Goal: Check status: Check status

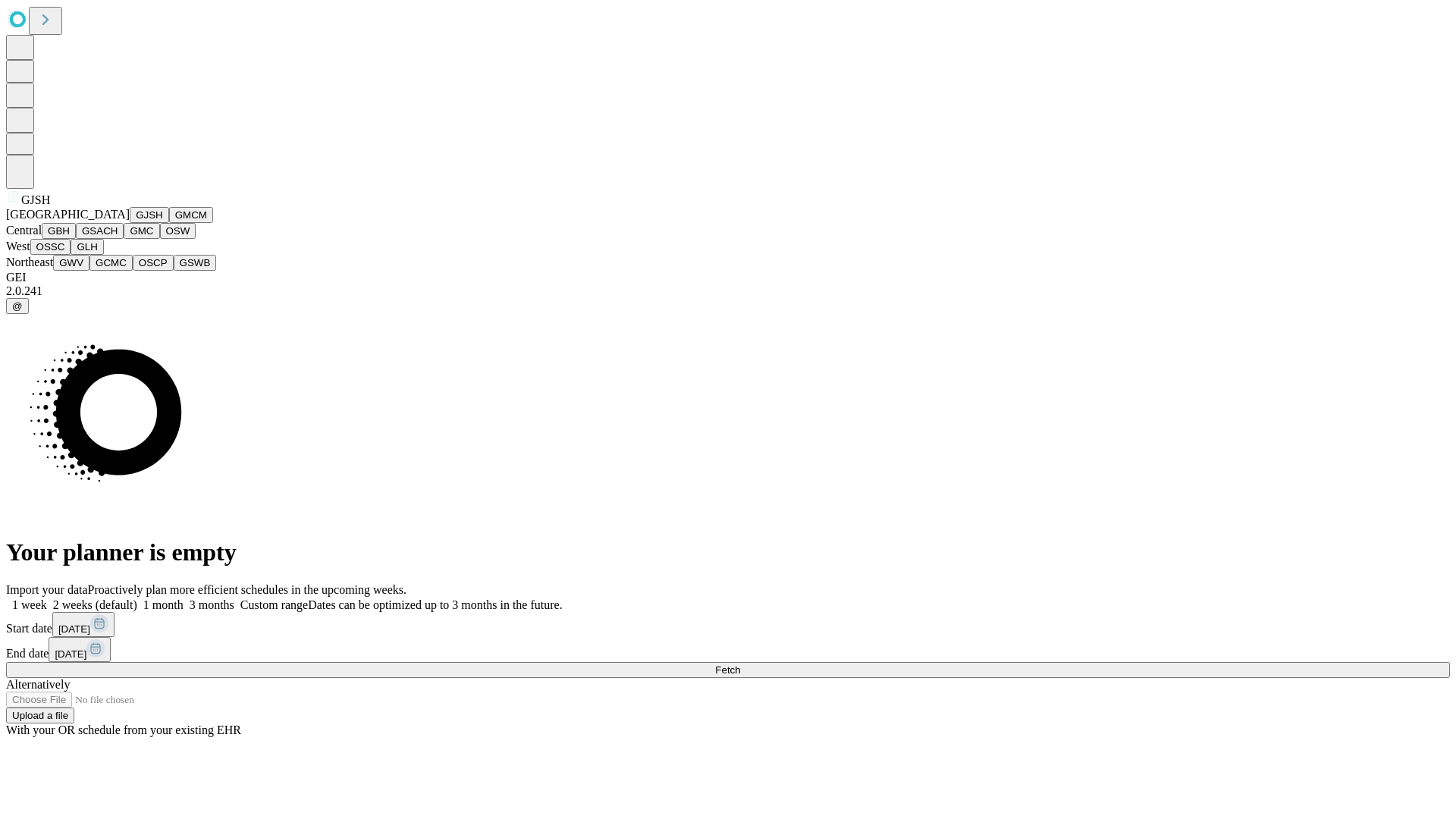
click at [130, 223] on button "GJSH" at bounding box center [150, 215] width 39 height 16
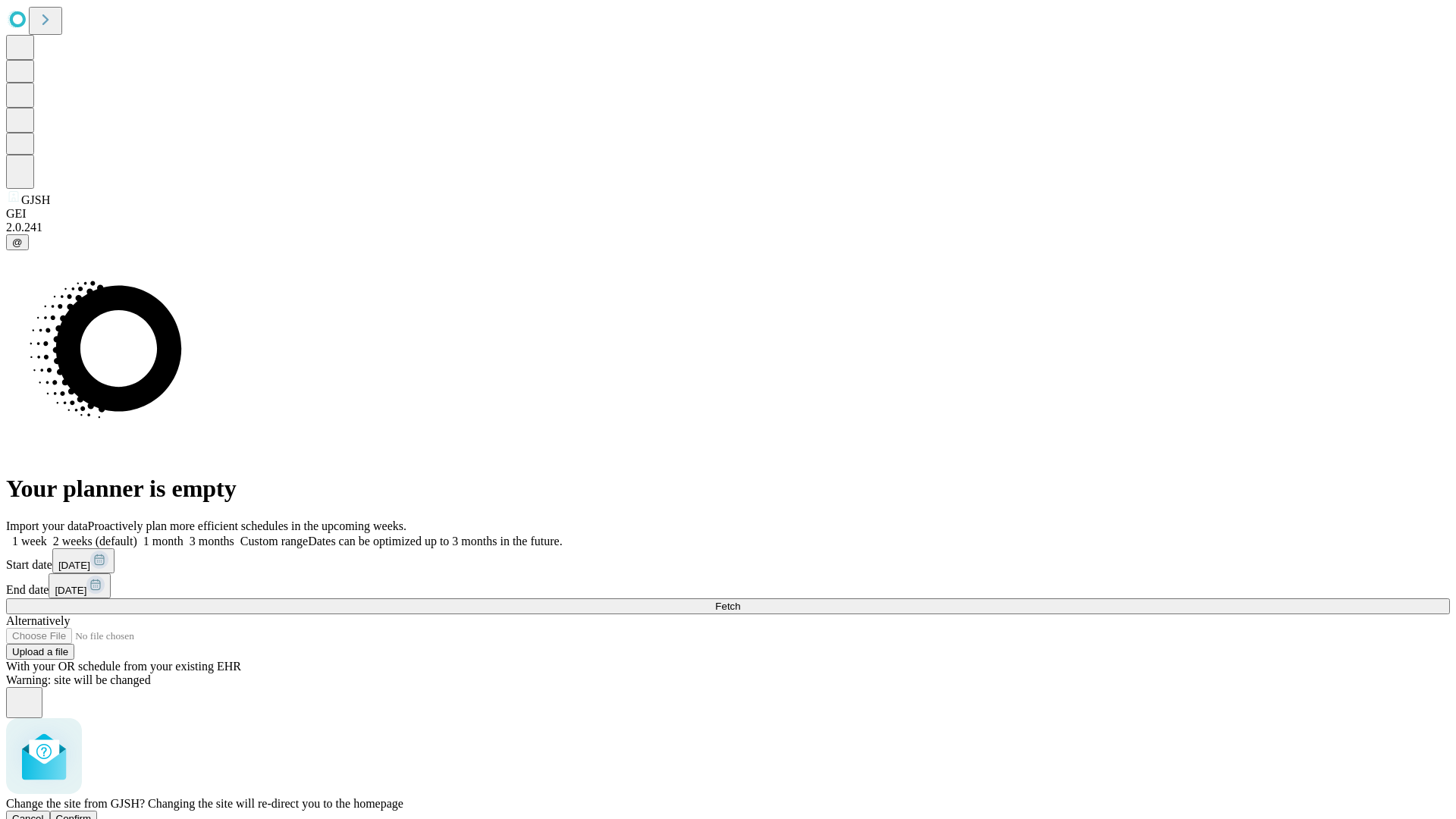
click at [92, 813] on span "Confirm" at bounding box center [73, 819] width 35 height 12
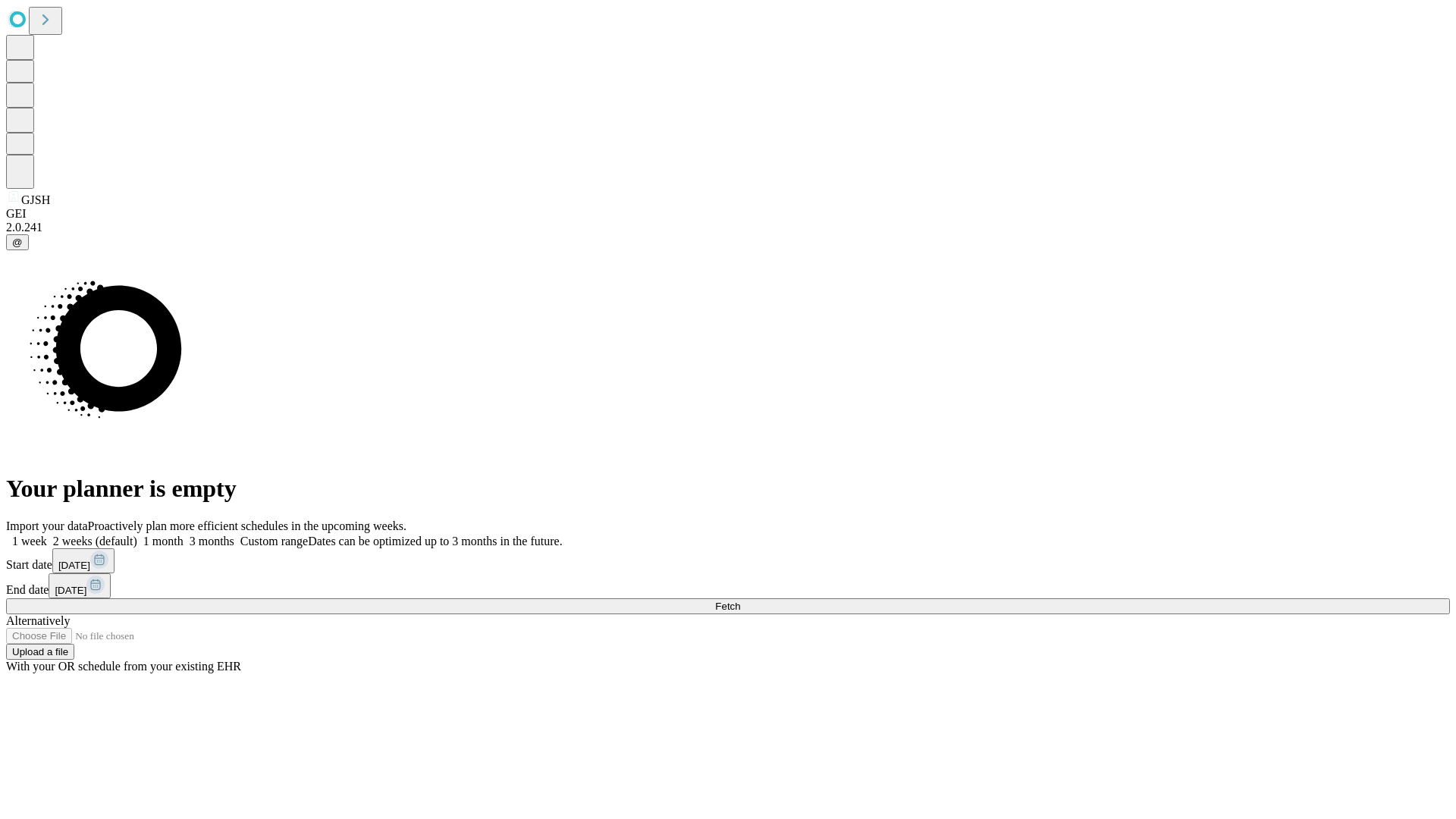
click at [184, 535] on label "1 month" at bounding box center [159, 540] width 46 height 13
click at [740, 601] on span "Fetch" at bounding box center [728, 607] width 25 height 12
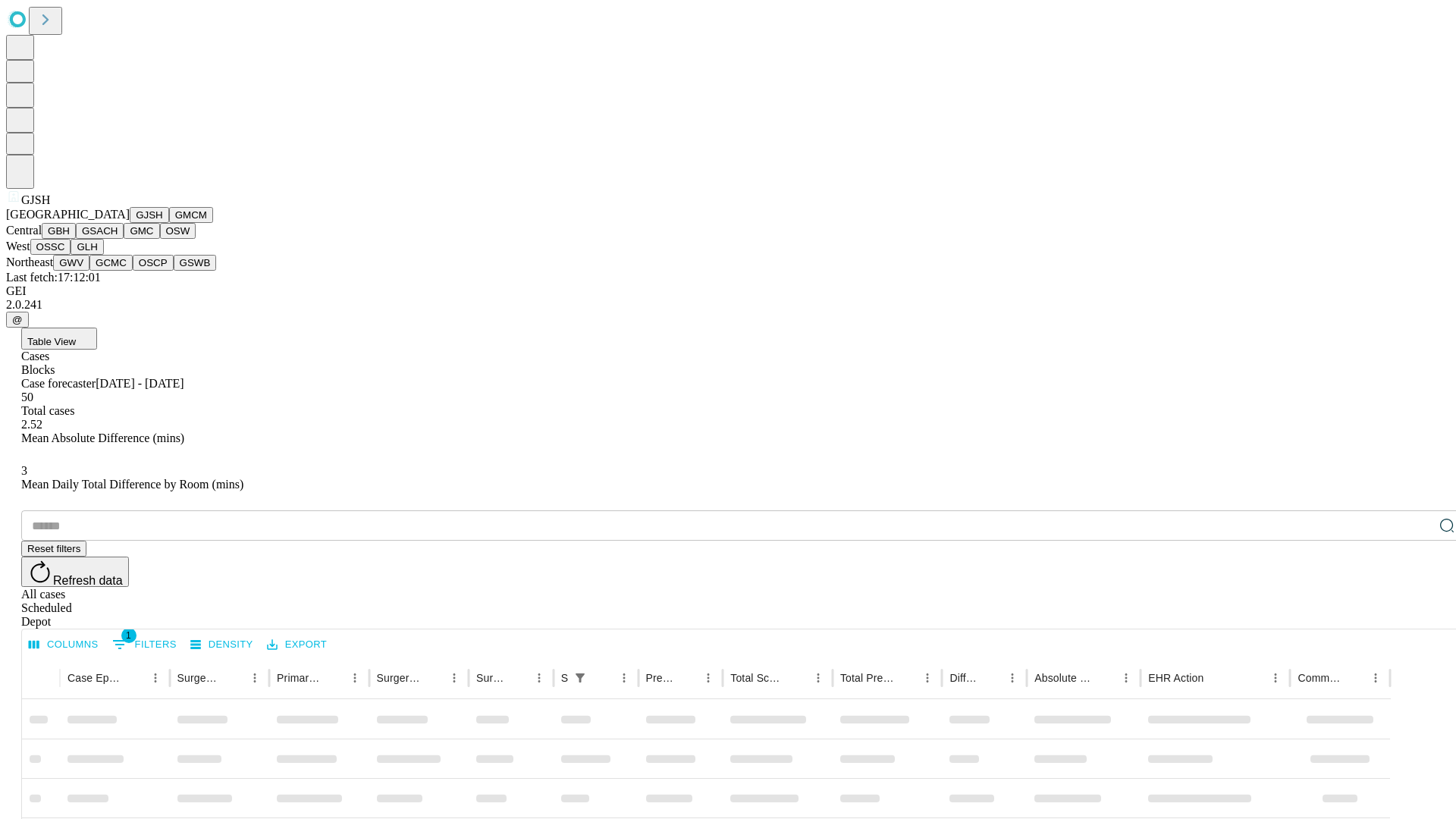
click at [169, 223] on button "GMCM" at bounding box center [191, 215] width 44 height 16
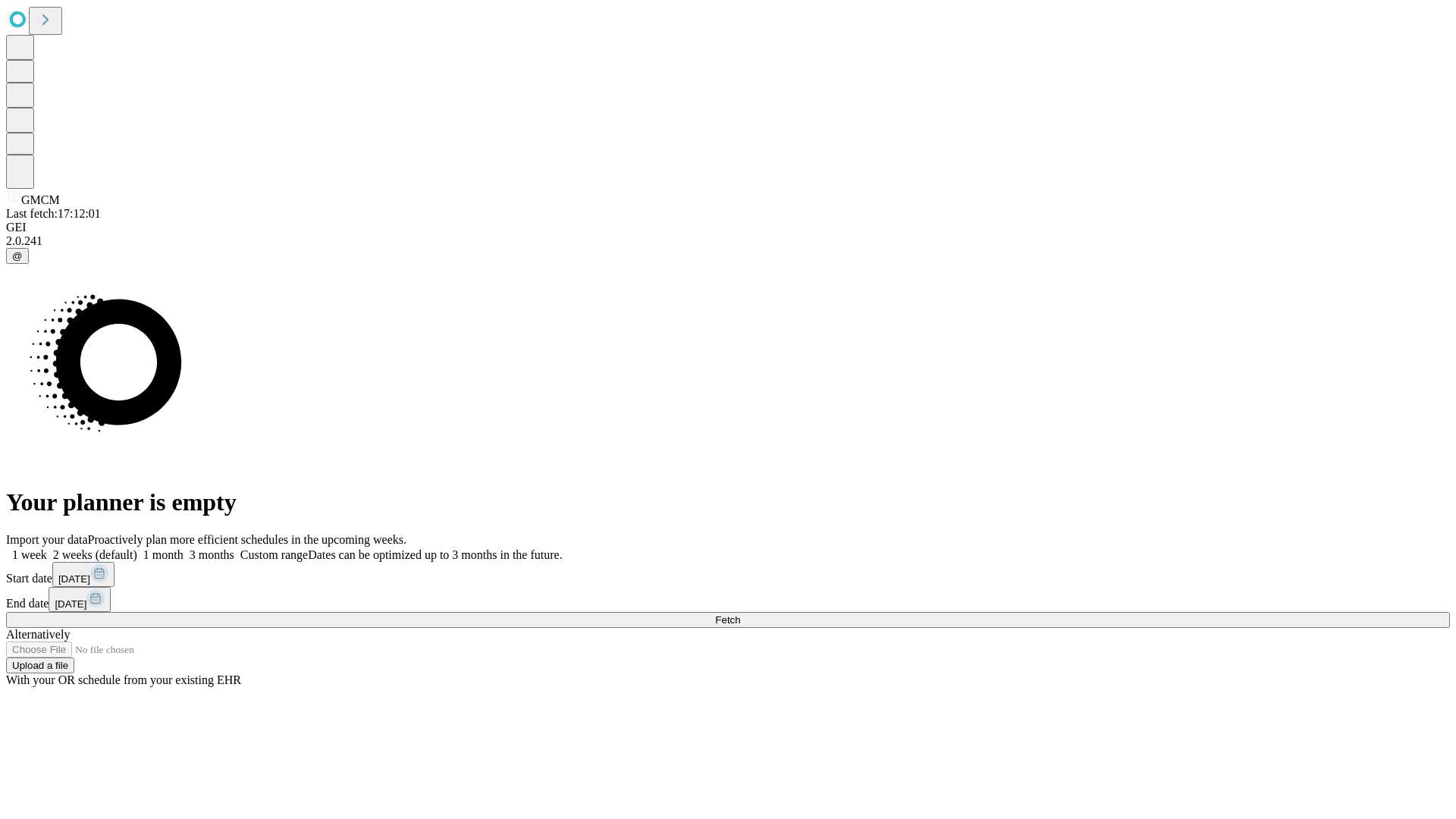
click at [184, 548] on label "1 month" at bounding box center [159, 554] width 46 height 13
click at [740, 615] on span "Fetch" at bounding box center [728, 621] width 25 height 12
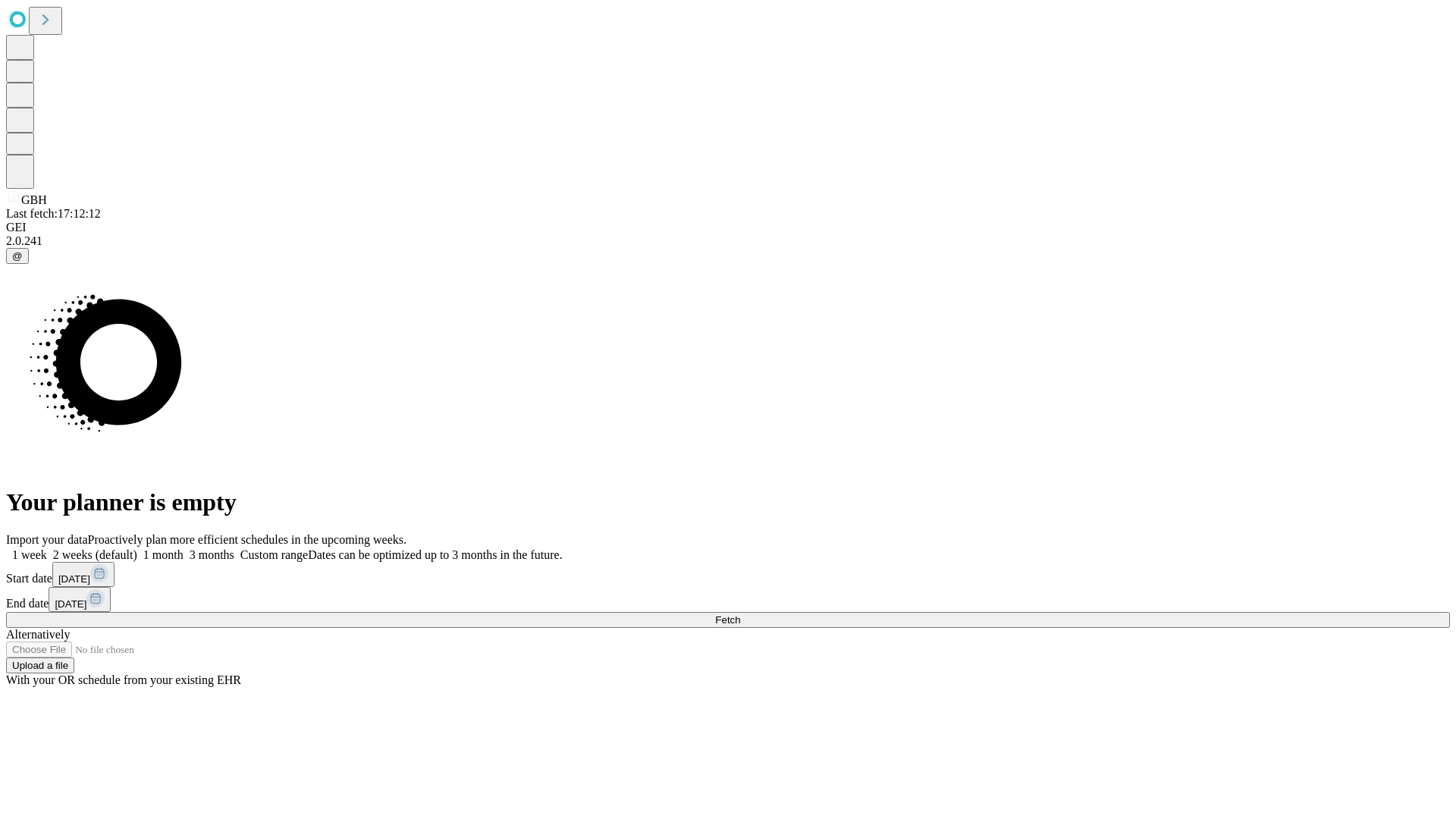
click at [184, 548] on label "1 month" at bounding box center [159, 554] width 46 height 13
click at [740, 615] on span "Fetch" at bounding box center [728, 621] width 25 height 12
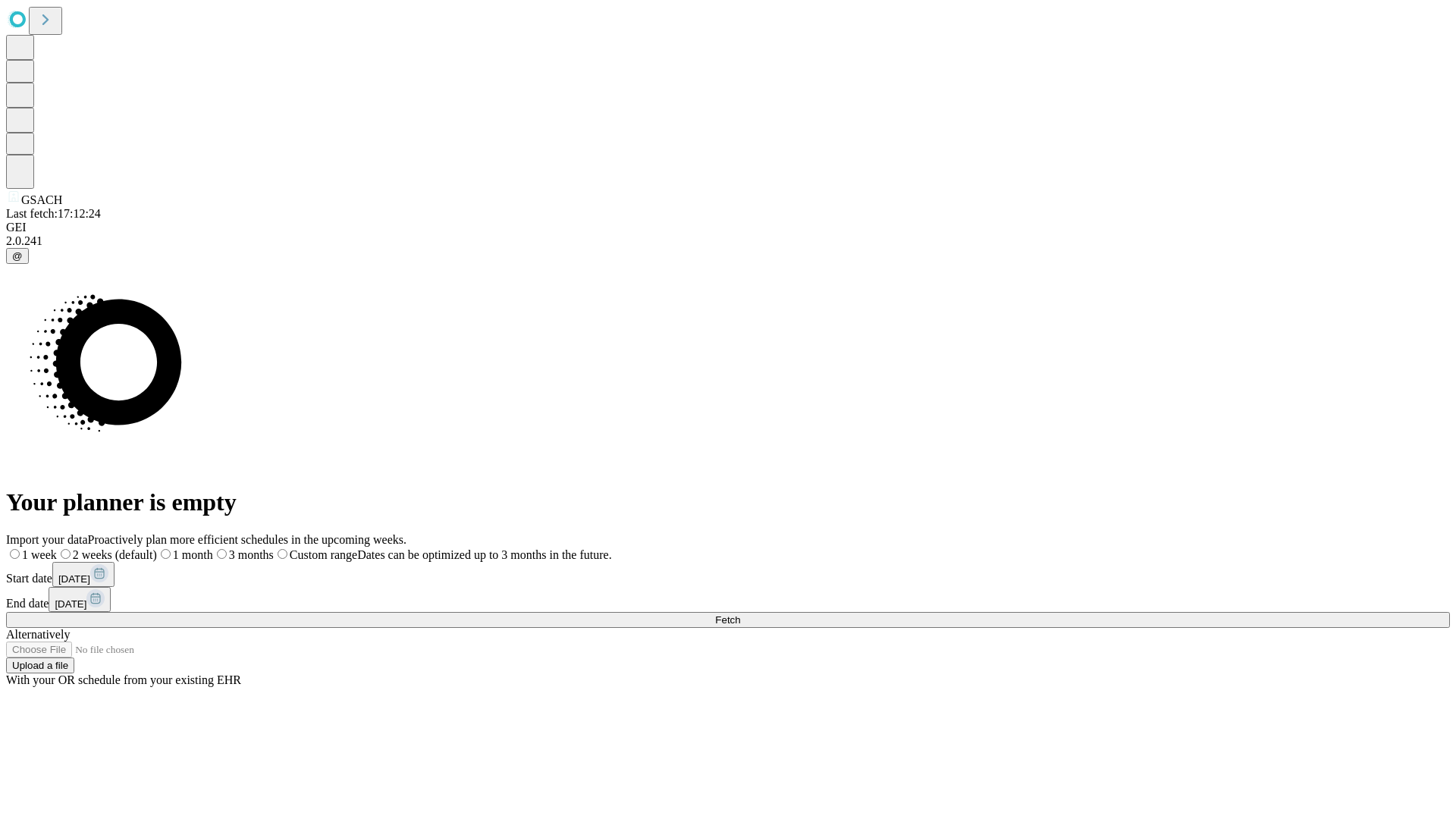
click at [740, 615] on span "Fetch" at bounding box center [728, 621] width 25 height 12
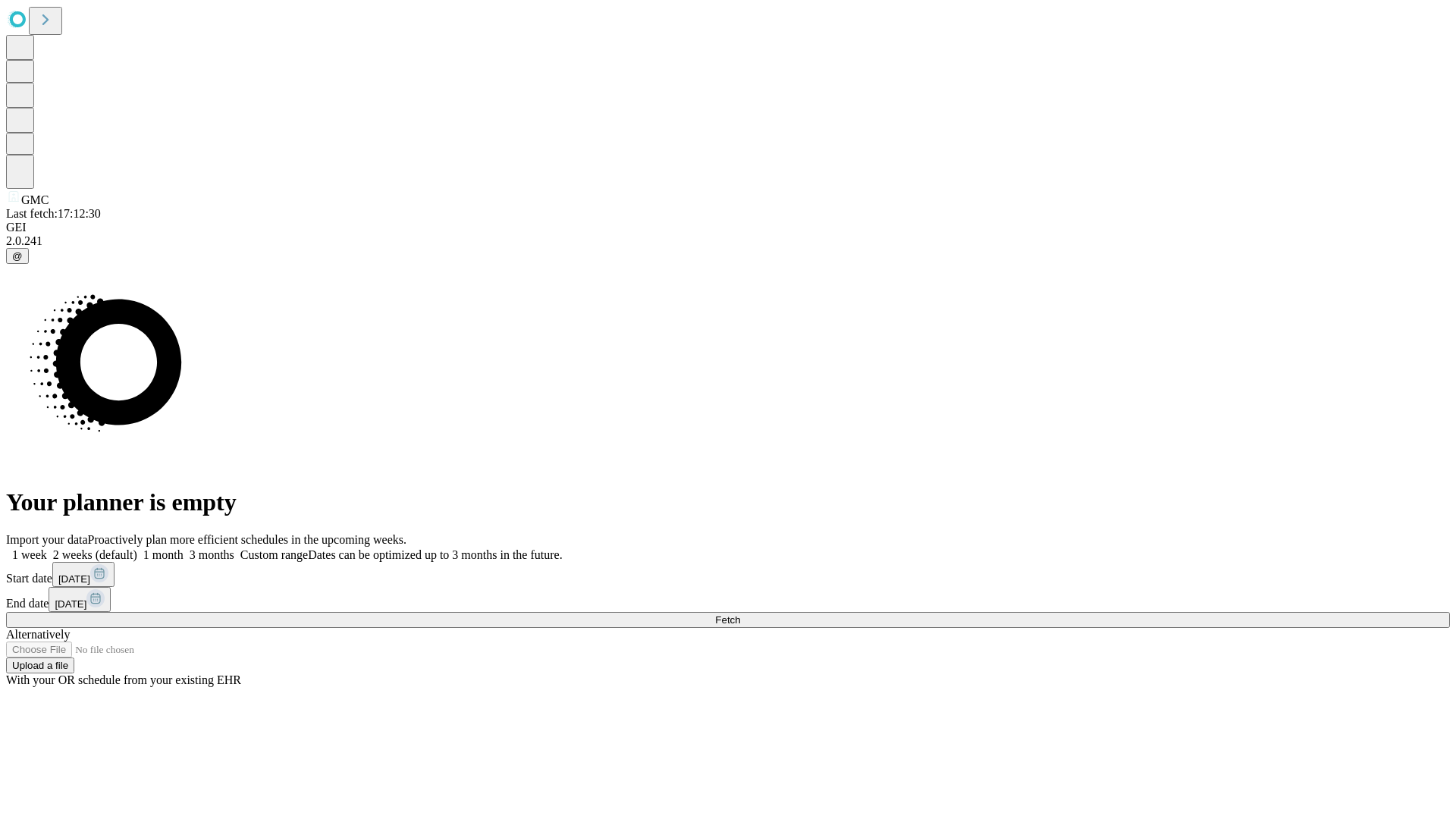
click at [184, 548] on label "1 month" at bounding box center [159, 554] width 46 height 13
click at [740, 615] on span "Fetch" at bounding box center [728, 621] width 25 height 12
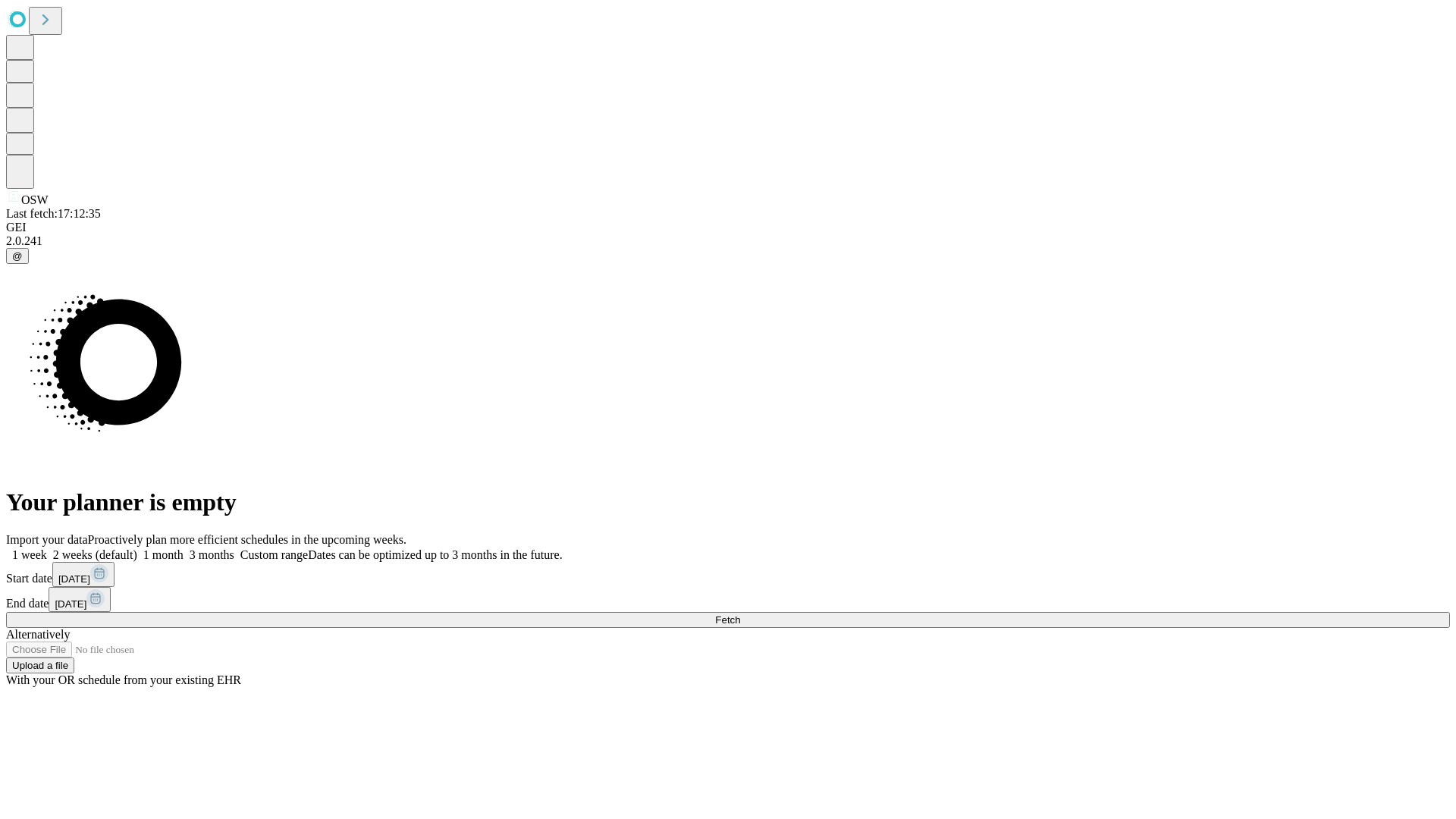
click at [184, 548] on label "1 month" at bounding box center [159, 554] width 46 height 13
click at [740, 615] on span "Fetch" at bounding box center [728, 621] width 25 height 12
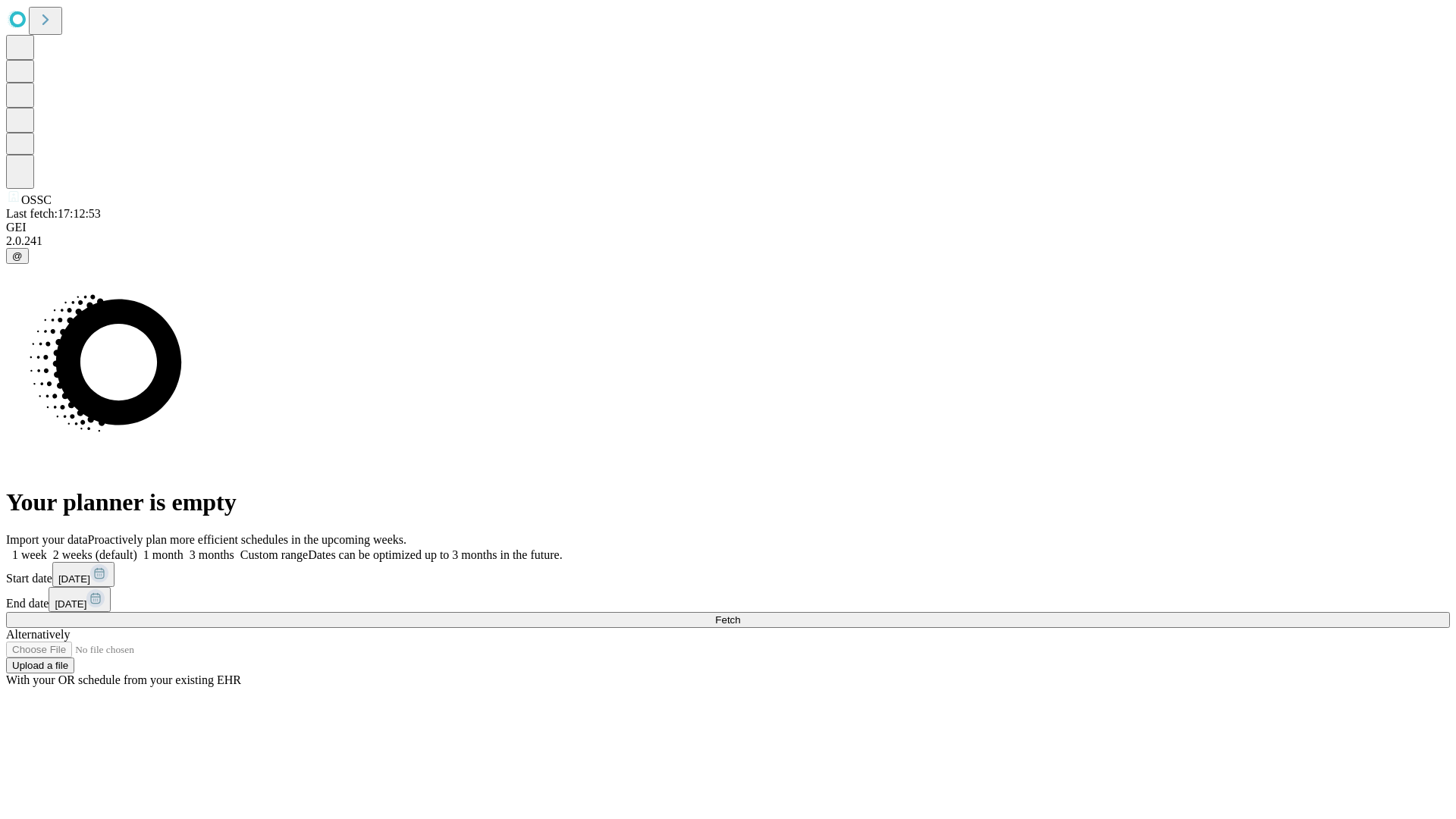
click at [184, 548] on label "1 month" at bounding box center [159, 554] width 46 height 13
click at [740, 615] on span "Fetch" at bounding box center [728, 621] width 25 height 12
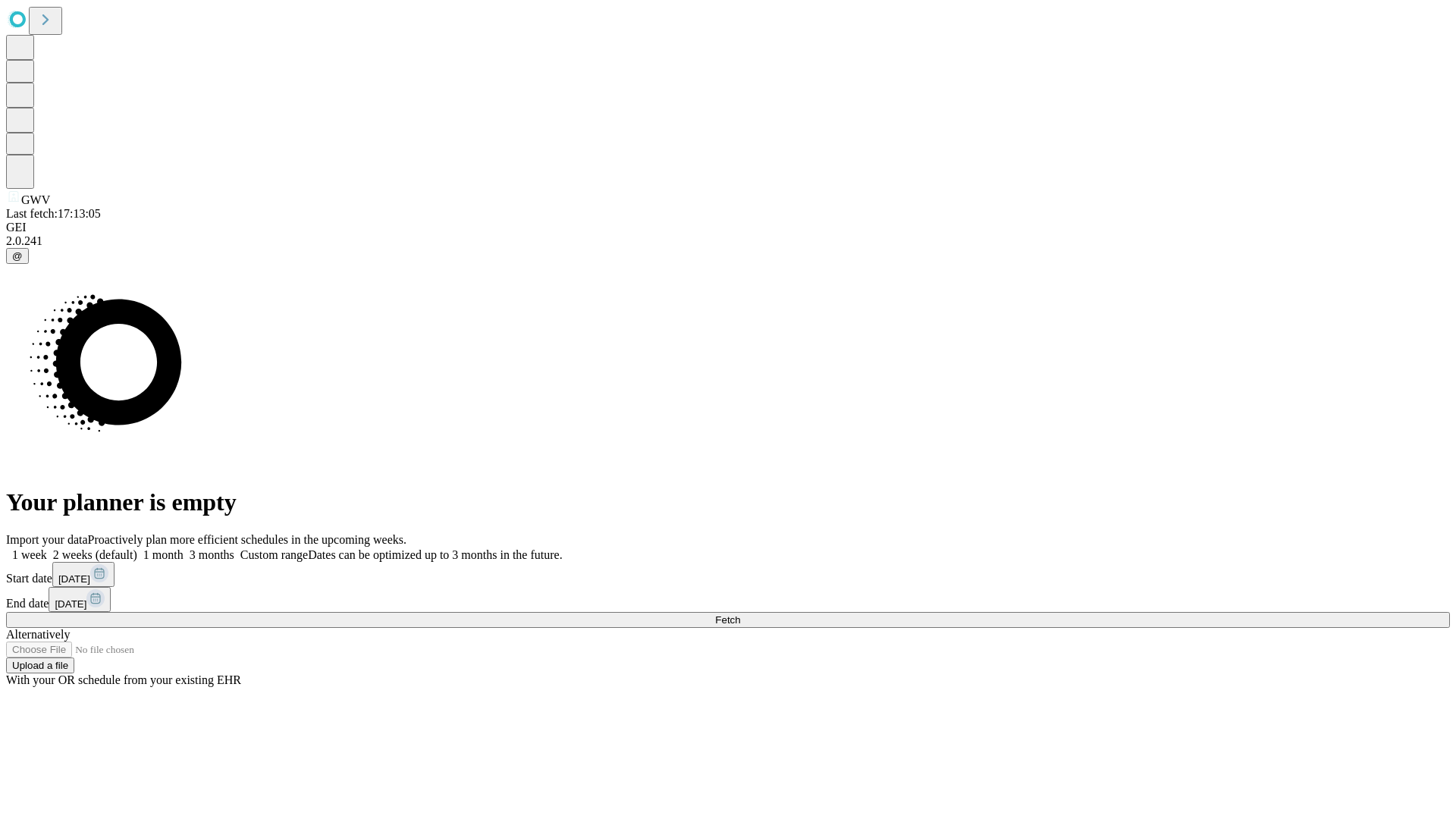
click at [184, 548] on label "1 month" at bounding box center [159, 554] width 46 height 13
click at [740, 615] on span "Fetch" at bounding box center [728, 621] width 25 height 12
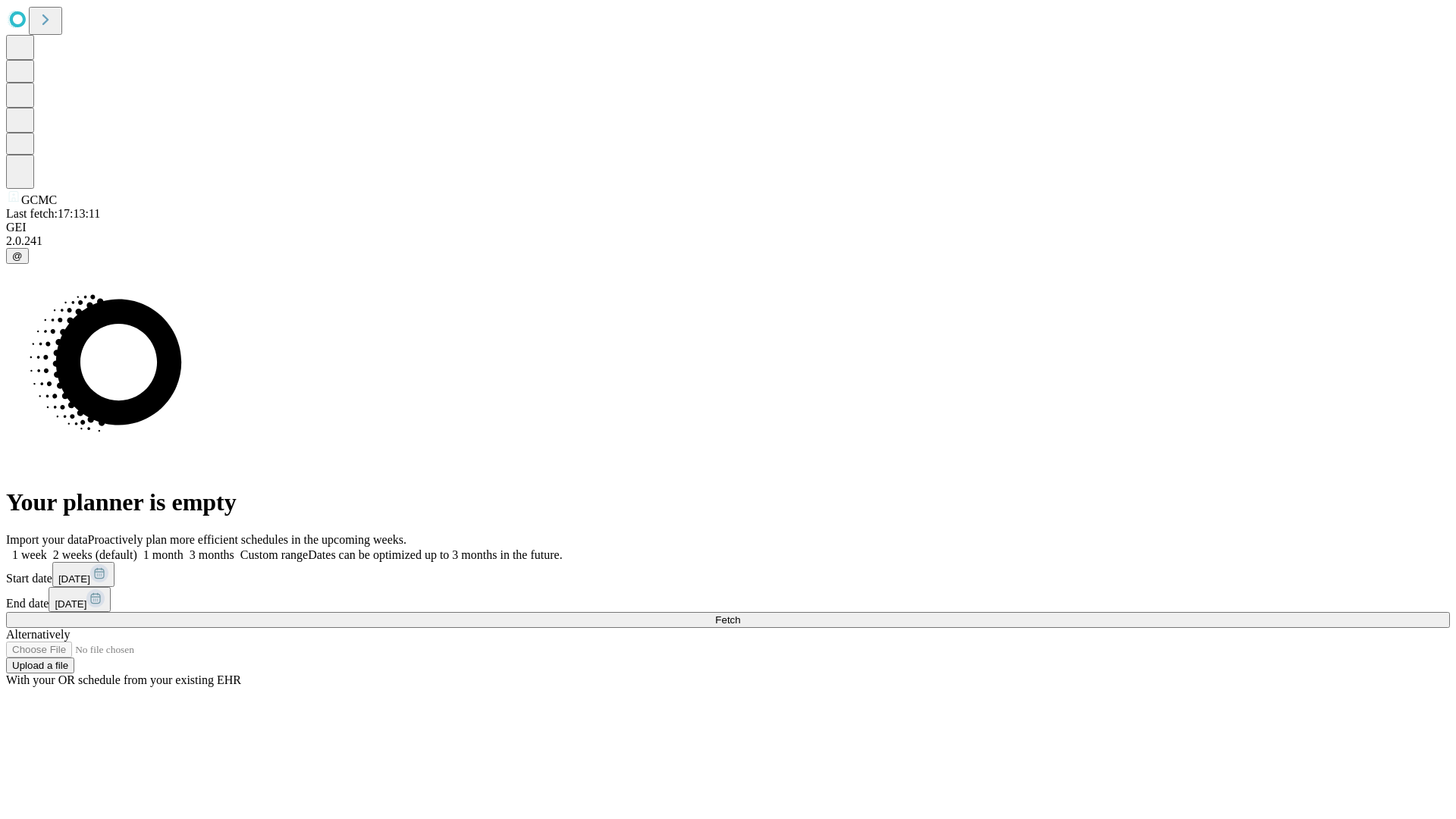
click at [184, 548] on label "1 month" at bounding box center [159, 554] width 46 height 13
click at [740, 615] on span "Fetch" at bounding box center [728, 621] width 25 height 12
